Goal: Task Accomplishment & Management: Manage account settings

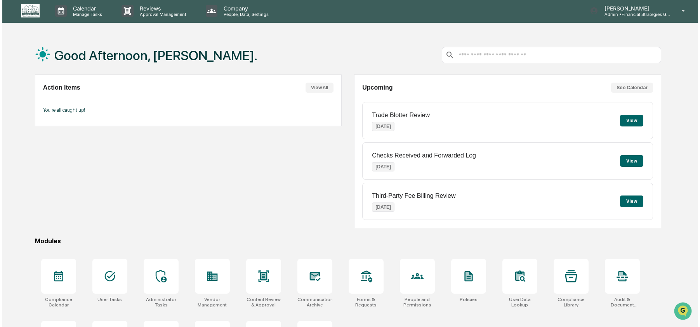
scroll to position [2, 0]
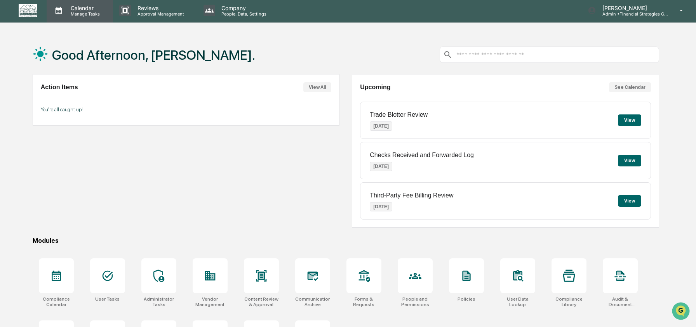
click at [85, 13] on p "Manage Tasks" at bounding box center [83, 13] width 39 height 5
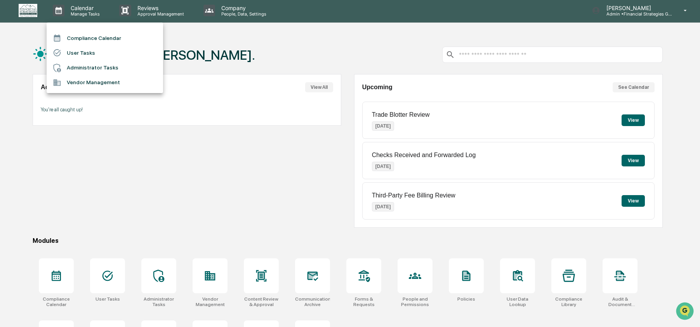
click at [92, 63] on li "Administrator Tasks" at bounding box center [105, 68] width 116 height 15
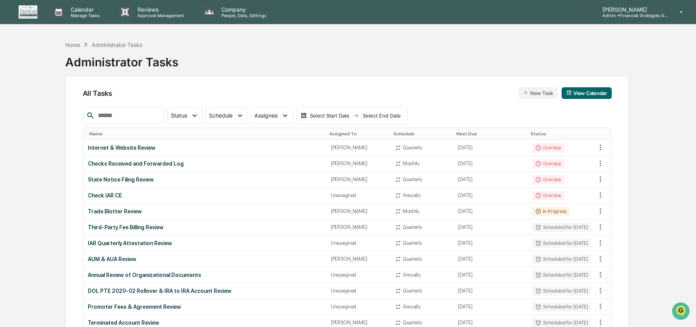
click at [136, 123] on div at bounding box center [124, 115] width 82 height 17
click at [134, 117] on input "text" at bounding box center [128, 116] width 66 height 10
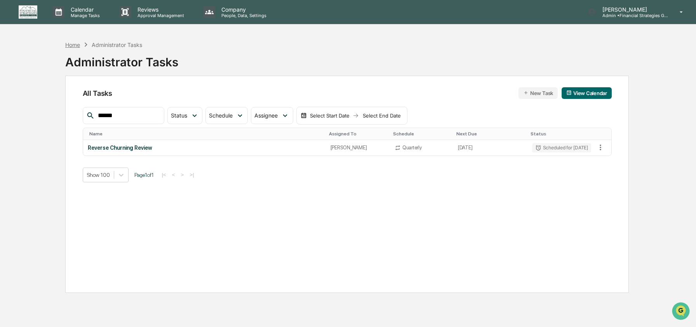
type input "******"
click at [71, 44] on div "Home" at bounding box center [72, 45] width 15 height 7
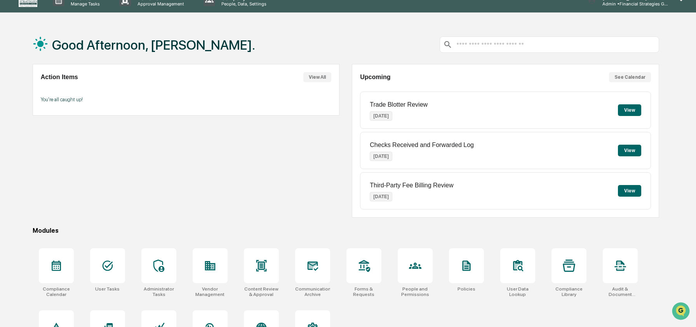
scroll to position [50, 0]
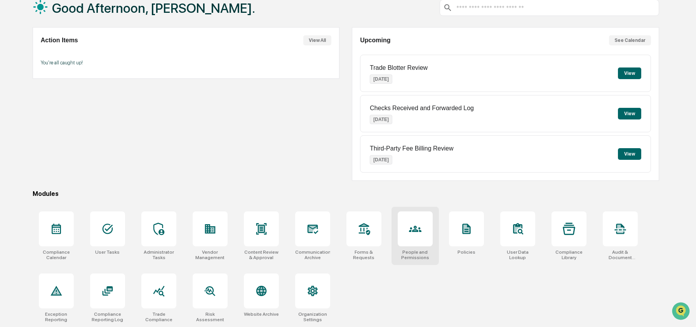
click at [424, 234] on div at bounding box center [415, 229] width 35 height 35
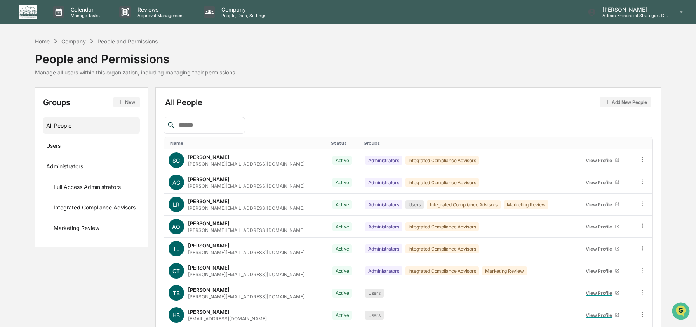
click at [205, 129] on input "text" at bounding box center [208, 125] width 66 height 10
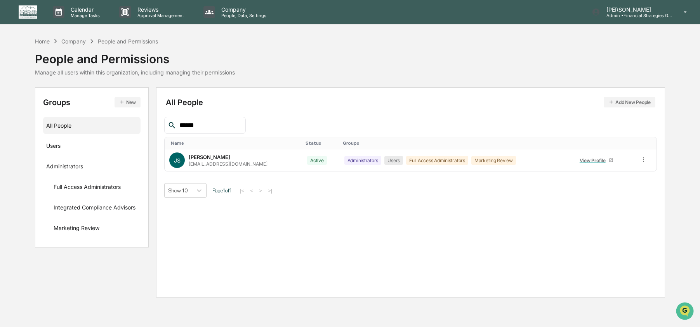
type input "******"
click at [661, 10] on p "[PERSON_NAME]" at bounding box center [636, 9] width 72 height 7
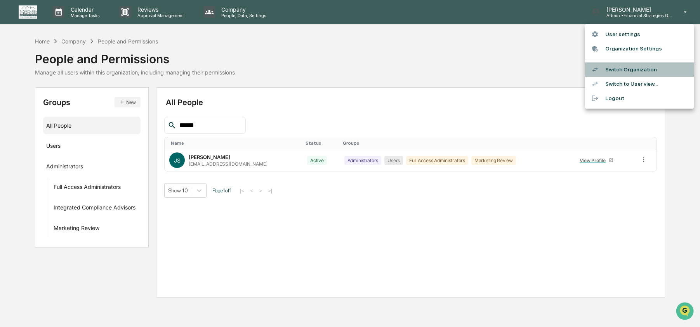
click at [615, 75] on li "Switch Organization" at bounding box center [639, 70] width 109 height 14
